Goal: Information Seeking & Learning: Learn about a topic

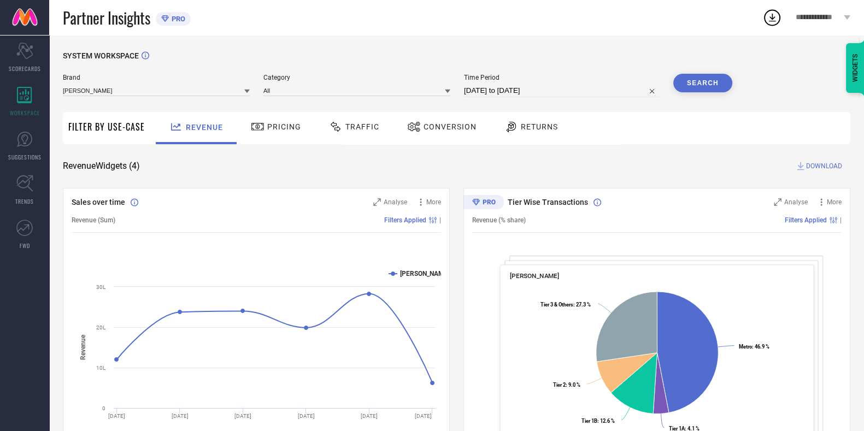
click at [357, 139] on div "Traffic" at bounding box center [354, 128] width 78 height 32
